Goal: Find specific page/section: Find specific page/section

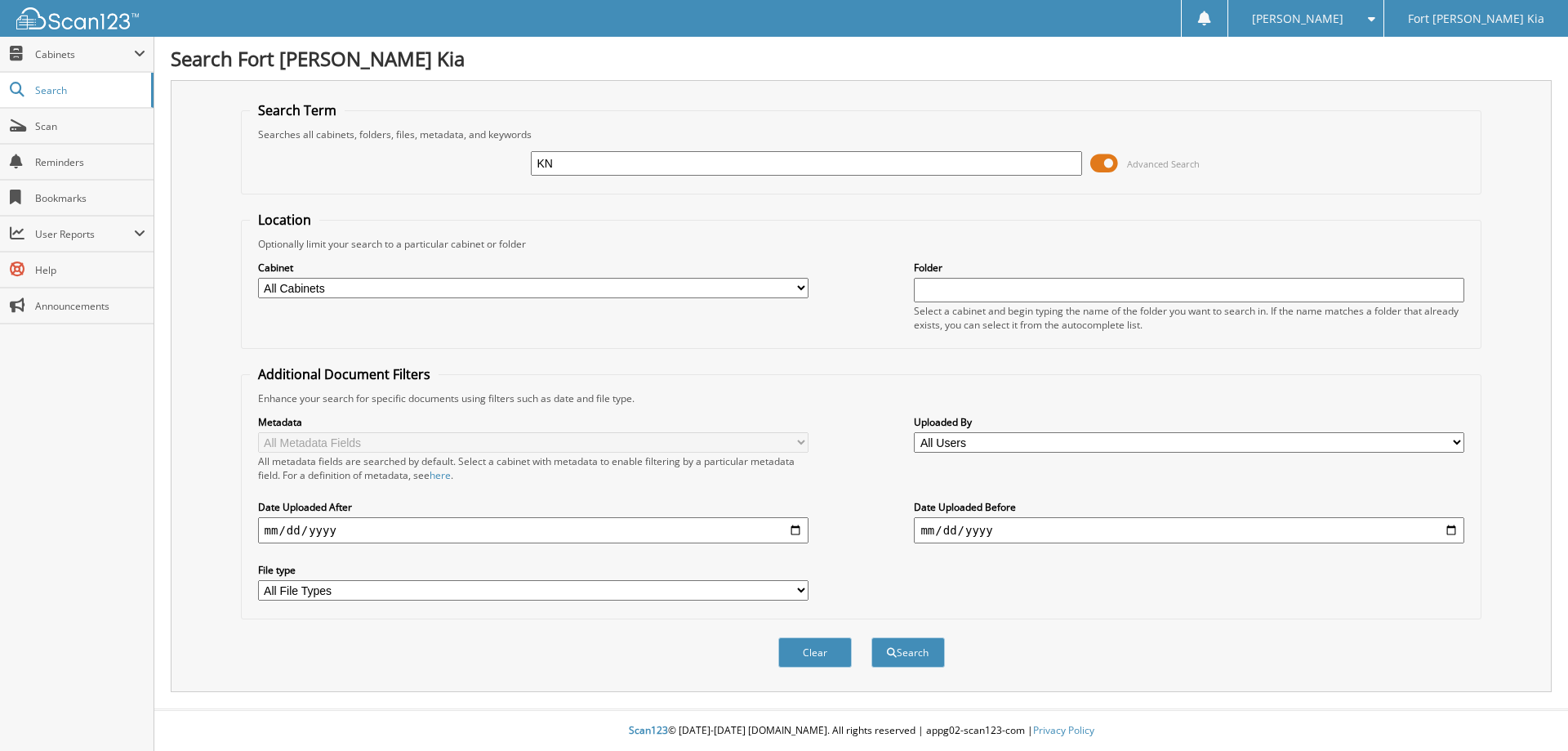
type input "K"
paste input "S7688205"
type input "S7688205"
click at [871, 637] on button "Search" at bounding box center [908, 651] width 74 height 30
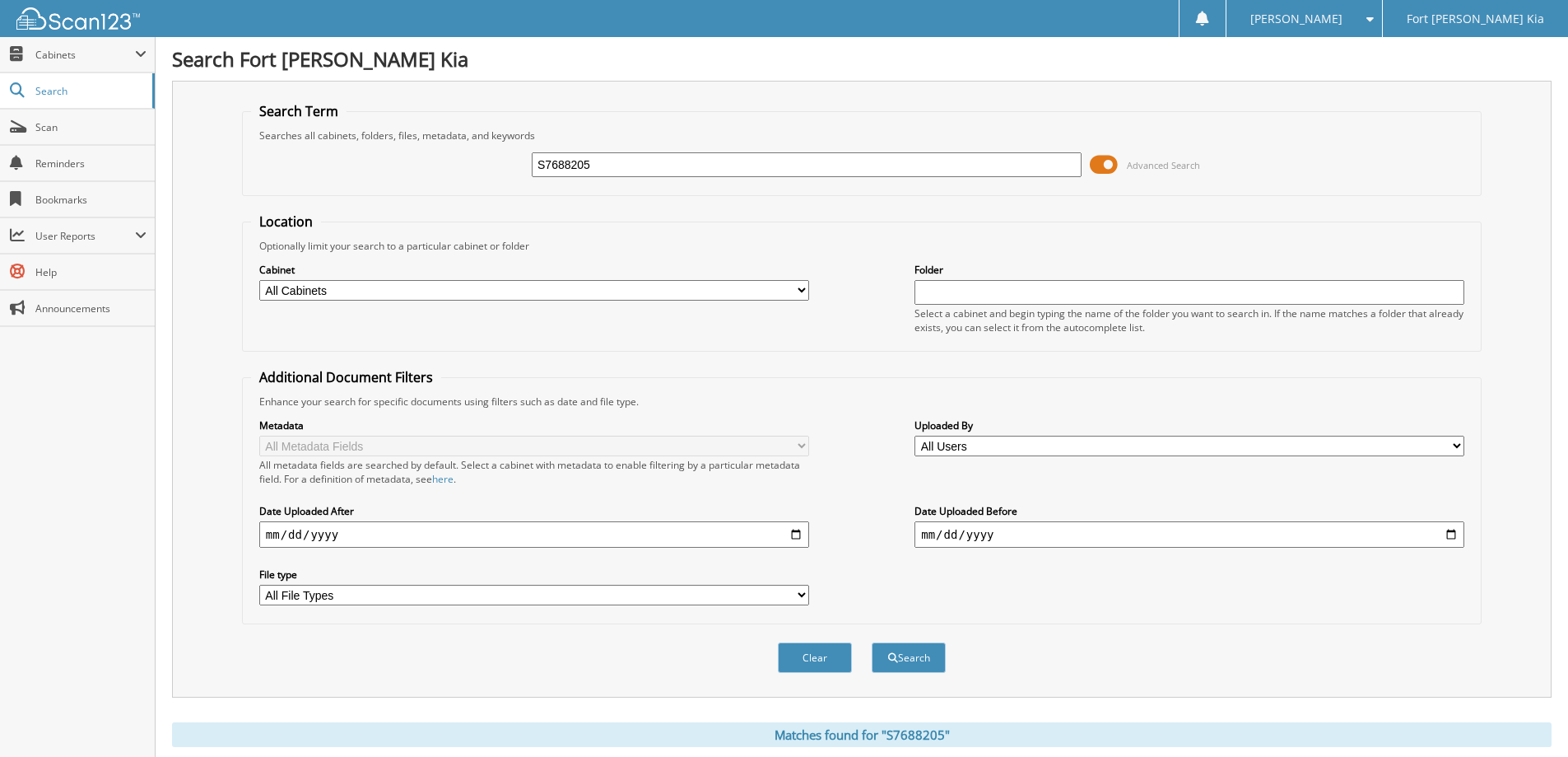
click at [1101, 167] on span at bounding box center [1104, 164] width 28 height 25
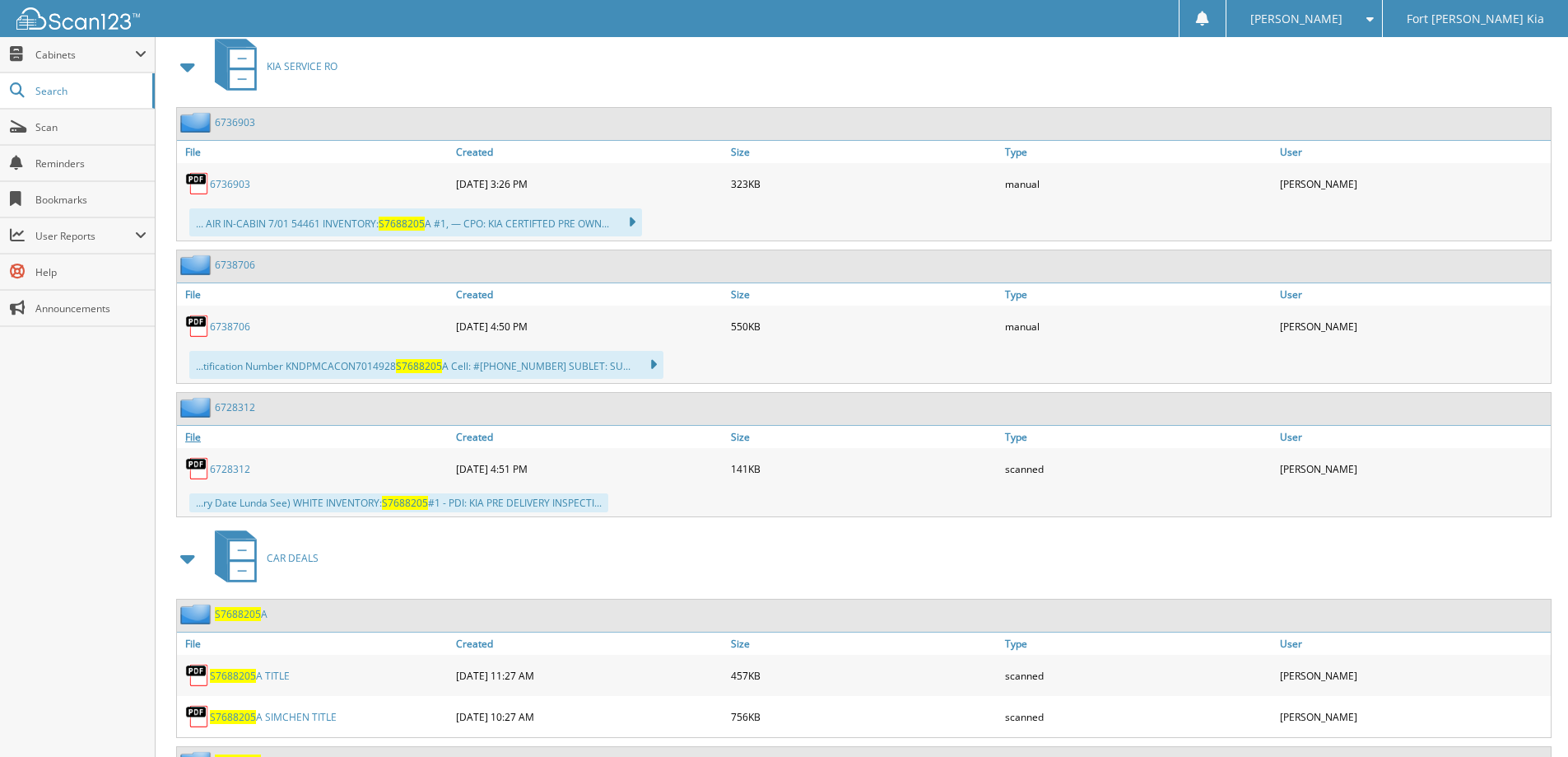
scroll to position [522, 0]
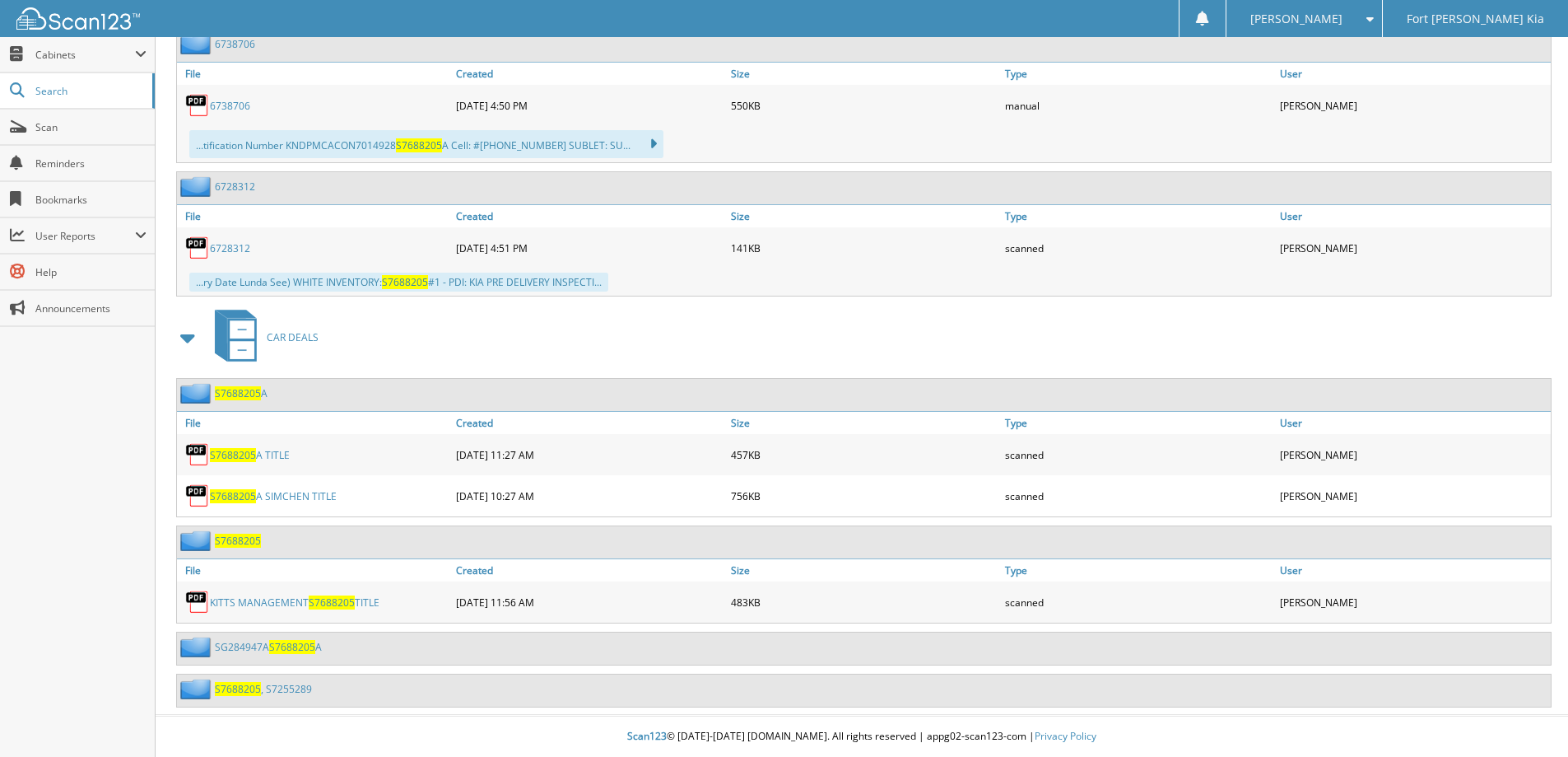
click at [317, 599] on span "S7688205" at bounding box center [331, 602] width 46 height 14
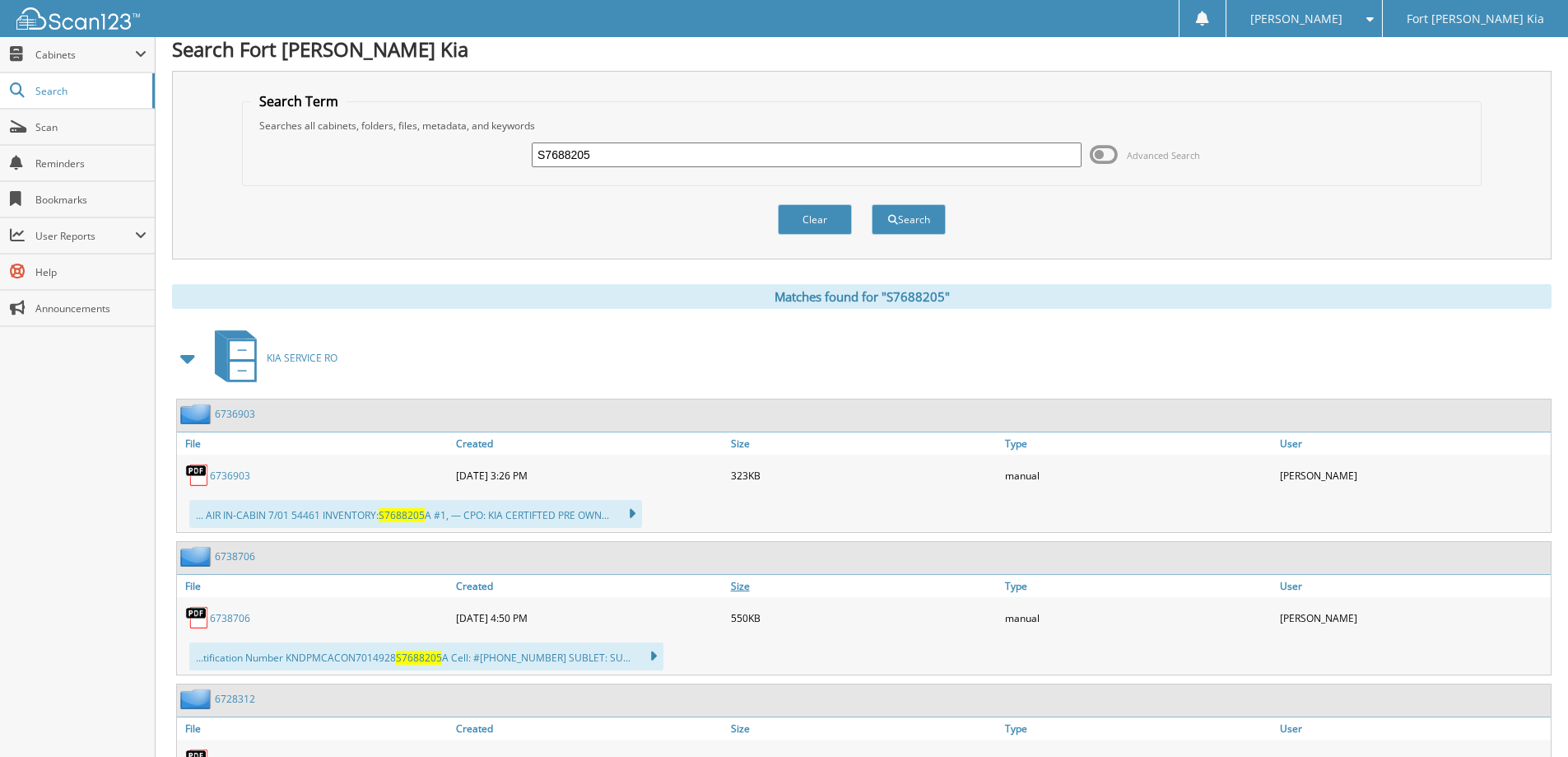
scroll to position [0, 0]
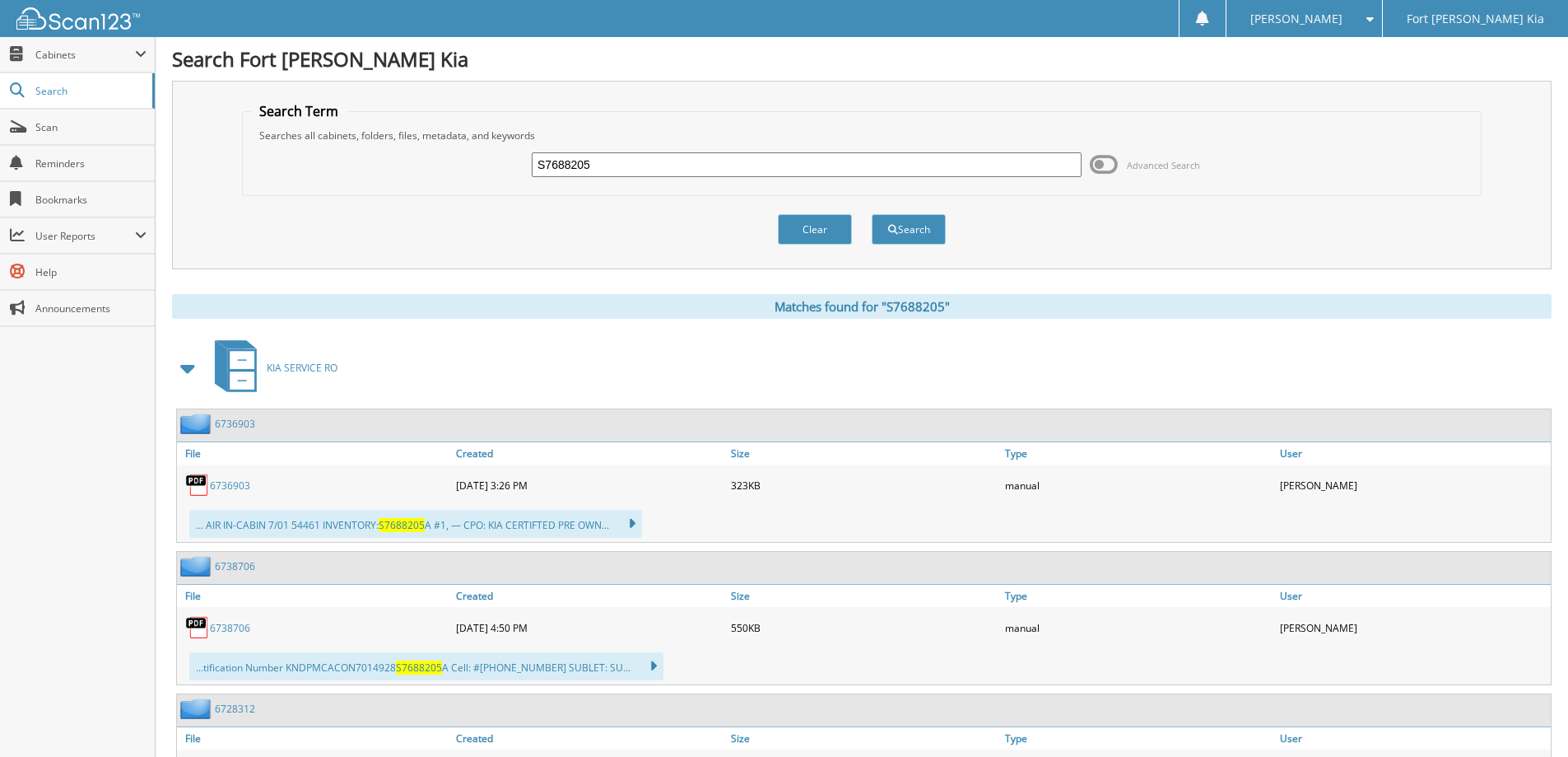
click at [642, 162] on input "S7688205" at bounding box center [807, 164] width 550 height 25
paste input "06/09/2"
type input "06/09/25"
click at [872, 214] on button "Search" at bounding box center [909, 228] width 74 height 30
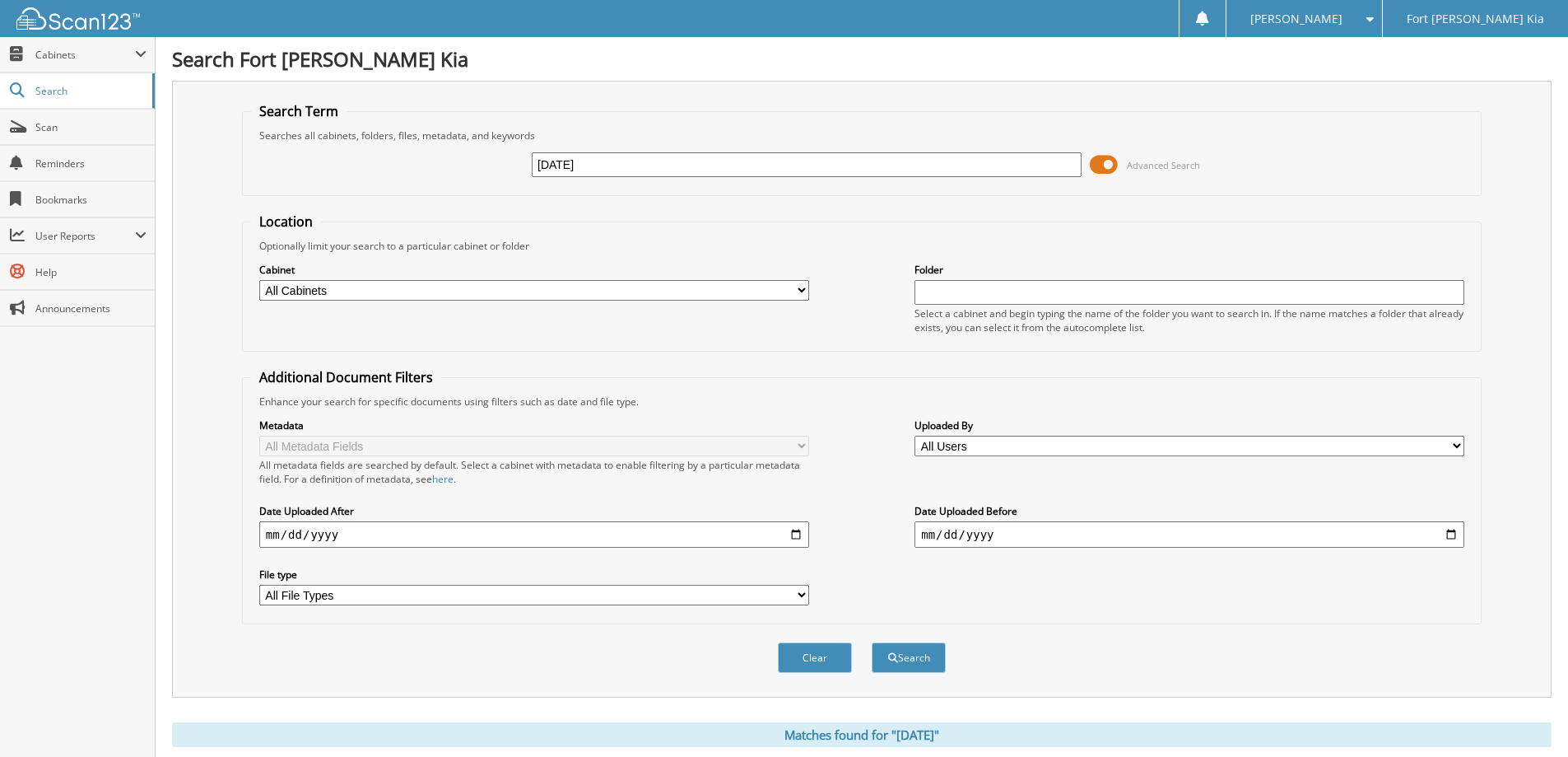
drag, startPoint x: 702, startPoint y: 167, endPoint x: 670, endPoint y: 167, distance: 32.0
click at [670, 167] on input "06/09/25" at bounding box center [807, 164] width 550 height 25
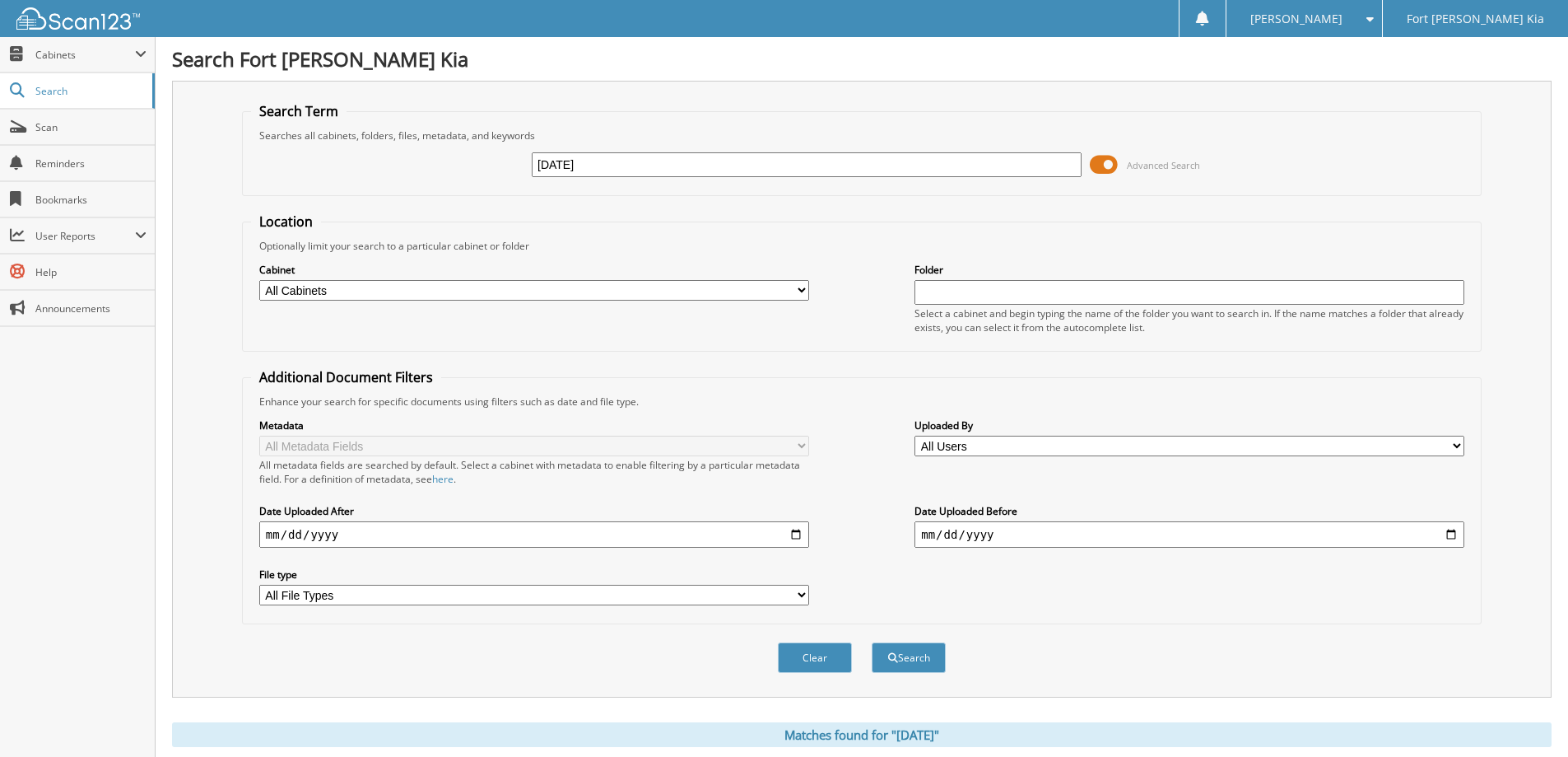
click at [670, 167] on input "06/09/25" at bounding box center [807, 164] width 550 height 25
paste input "S7250922"
type input "S7250922"
click at [872, 642] on button "Search" at bounding box center [909, 657] width 74 height 30
click at [1113, 166] on span at bounding box center [1104, 164] width 28 height 25
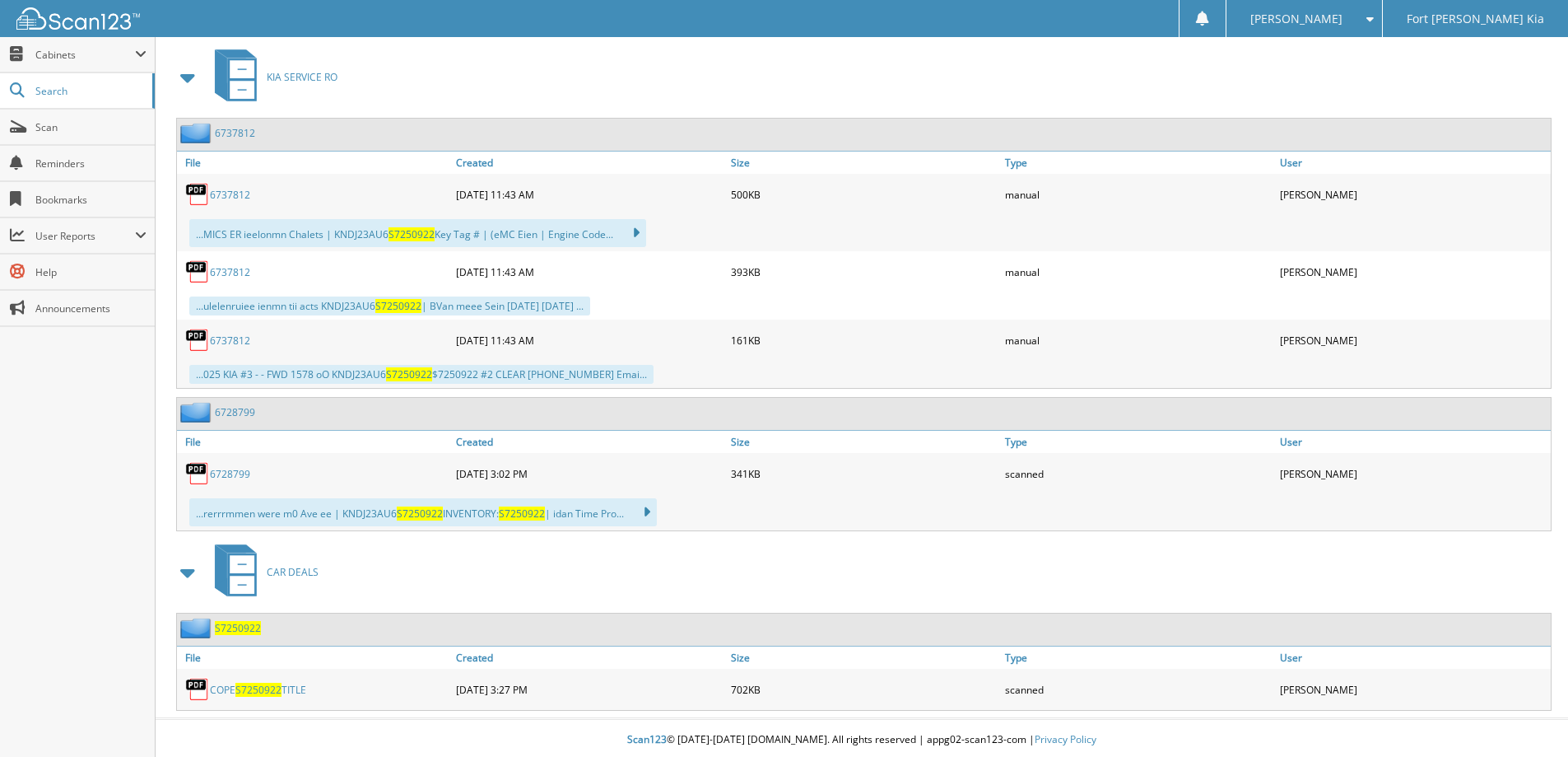
scroll to position [510, 0]
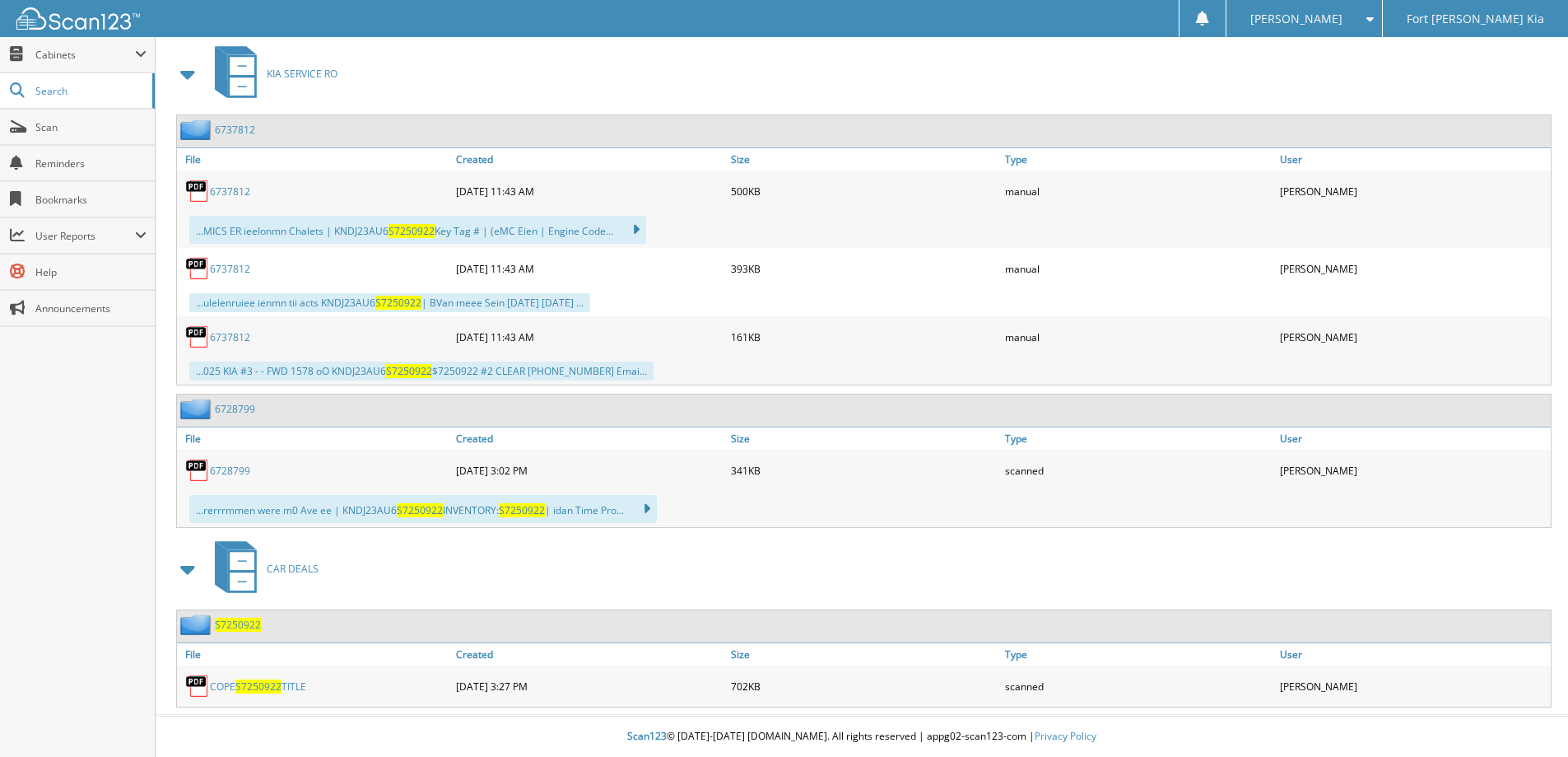
click at [291, 688] on link "COPE S7250922 TITLE" at bounding box center [258, 686] width 96 height 14
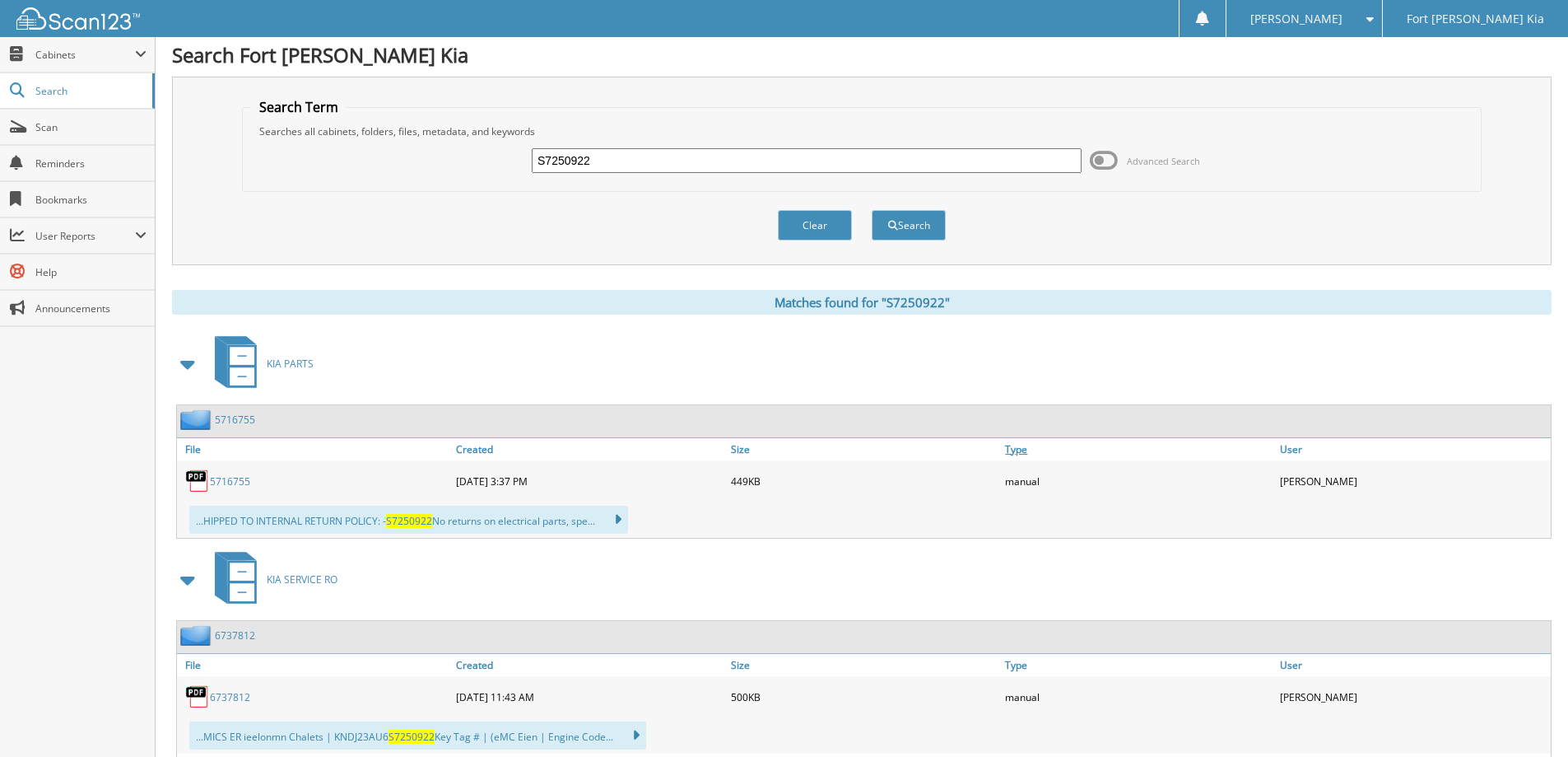
scroll to position [0, 0]
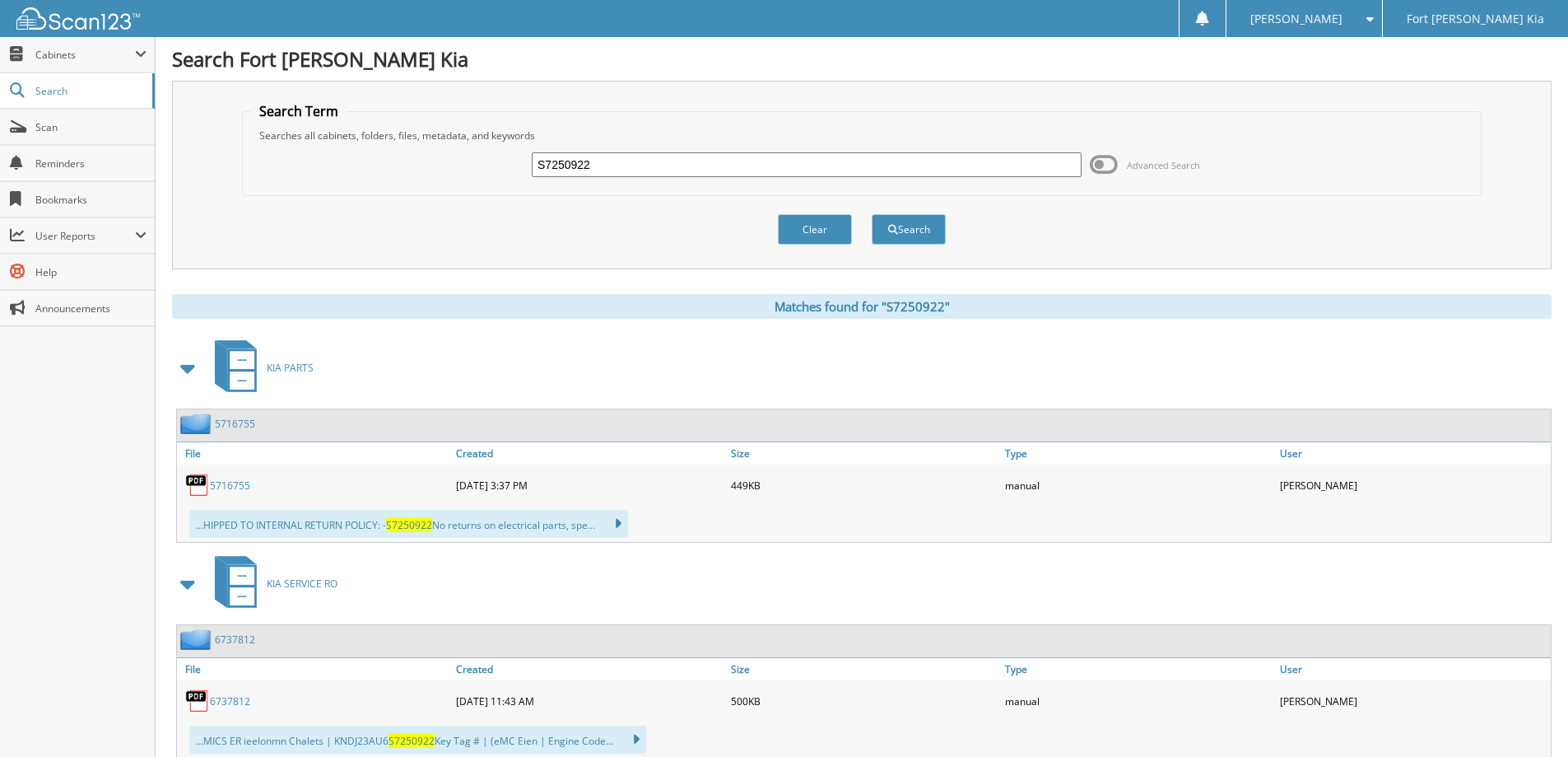
click at [618, 165] on input "S7250922" at bounding box center [807, 164] width 550 height 25
paste input "G348216"
type input "SG348216"
click at [872, 214] on button "Search" at bounding box center [909, 228] width 74 height 30
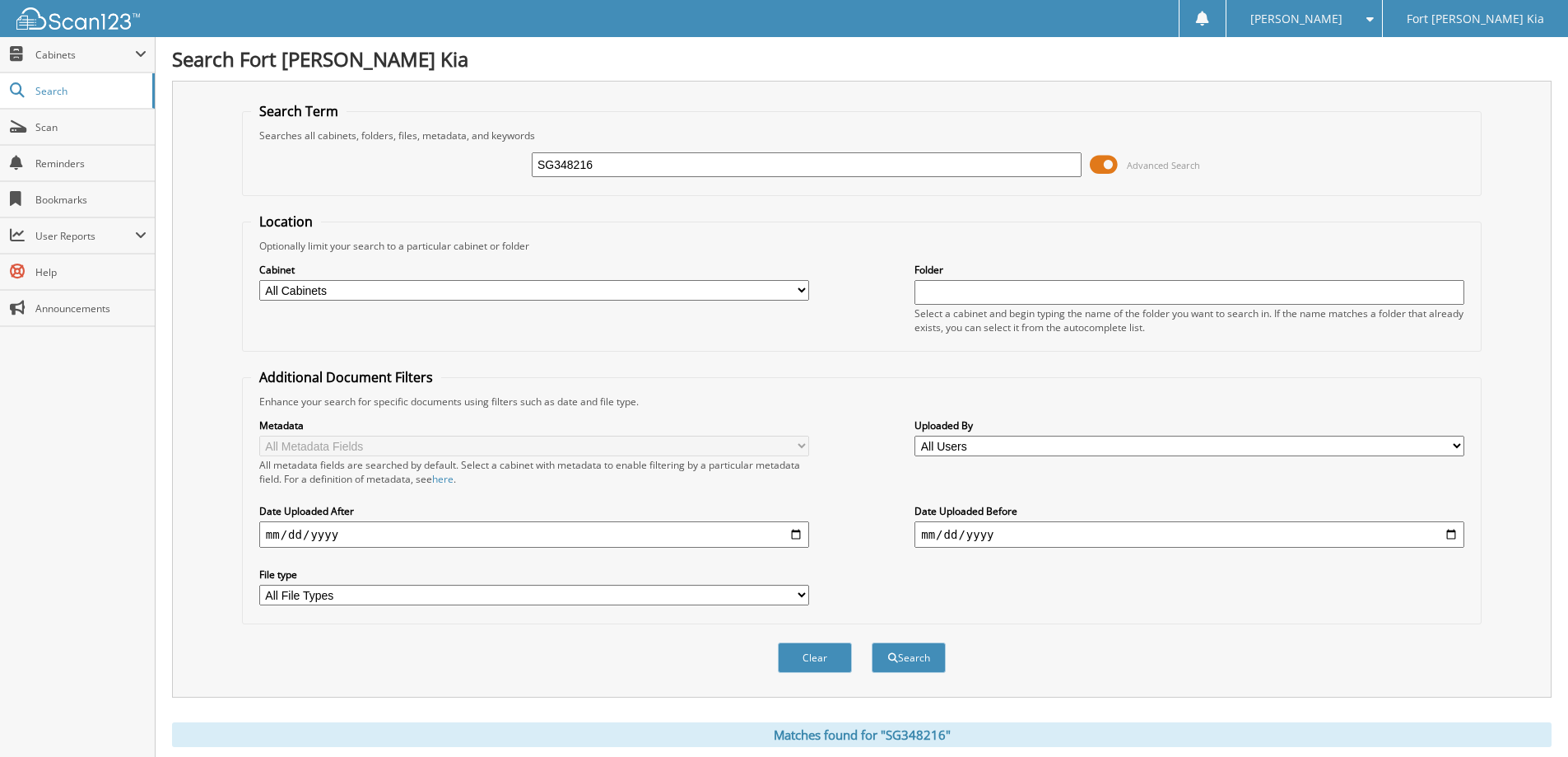
click at [1099, 164] on span at bounding box center [1104, 164] width 28 height 25
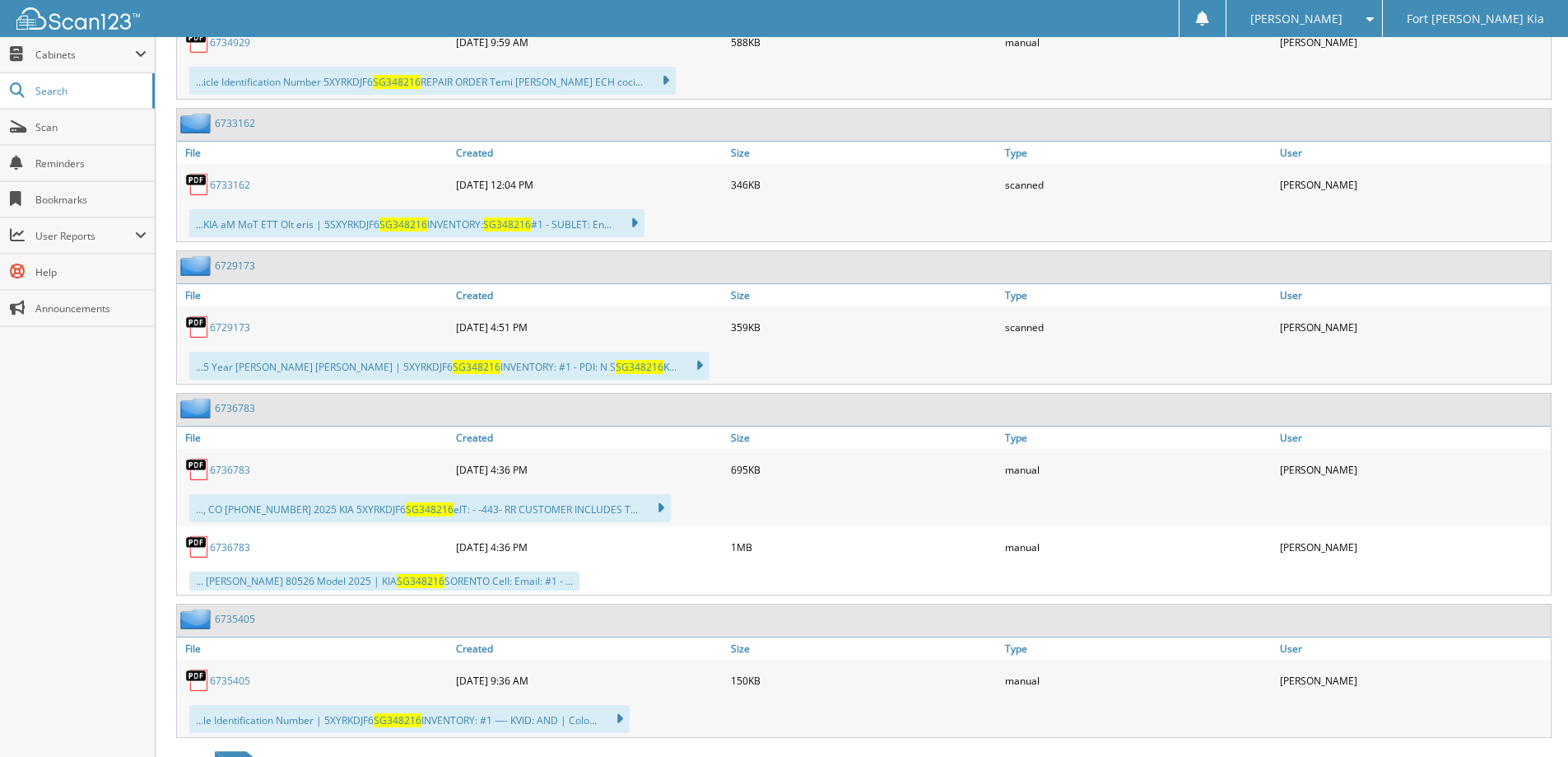
scroll to position [869, 0]
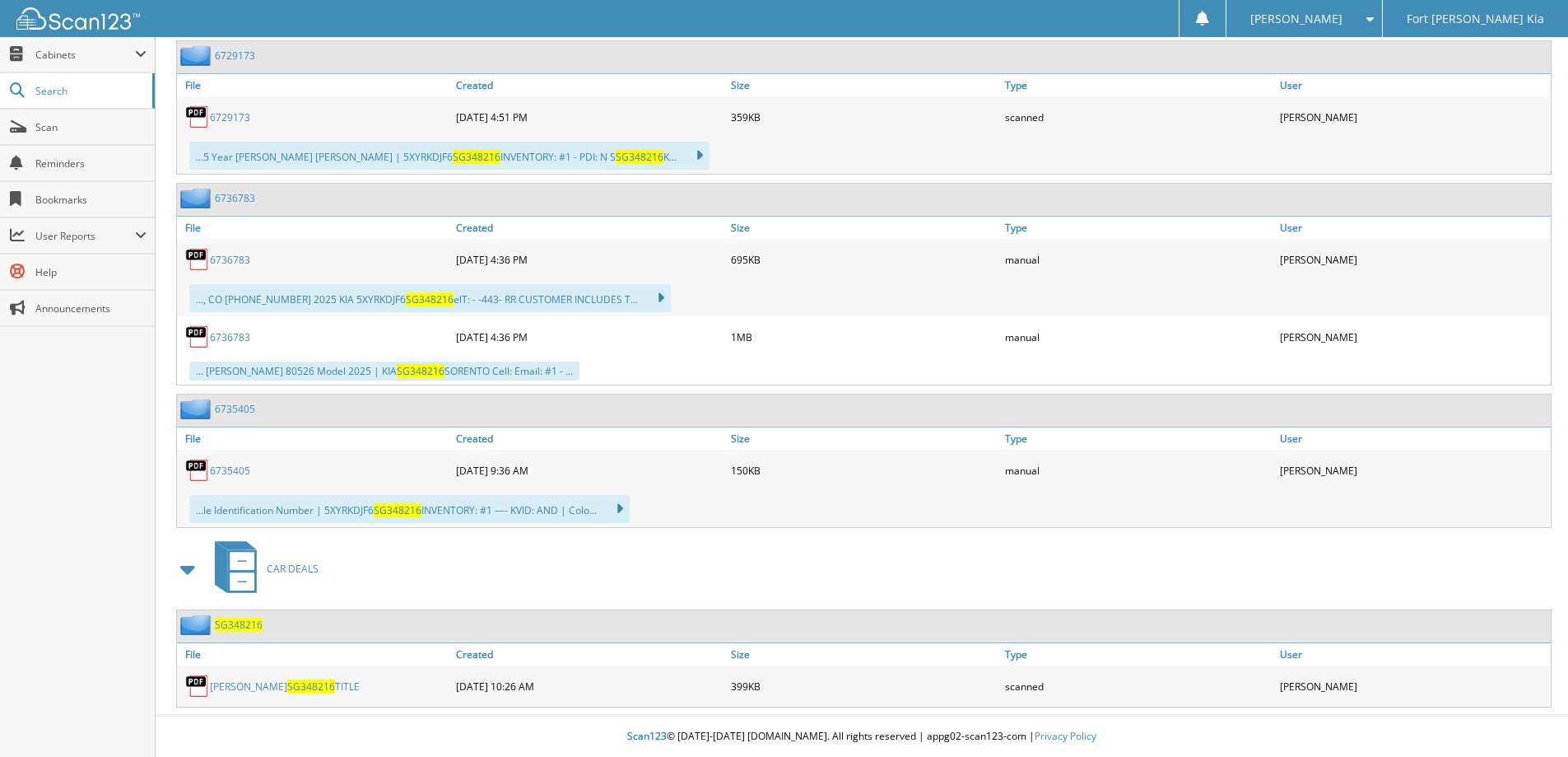
click at [291, 688] on span "SG348216" at bounding box center [310, 686] width 48 height 14
click at [68, 130] on span "Scan" at bounding box center [91, 127] width 112 height 14
